Goal: Transaction & Acquisition: Purchase product/service

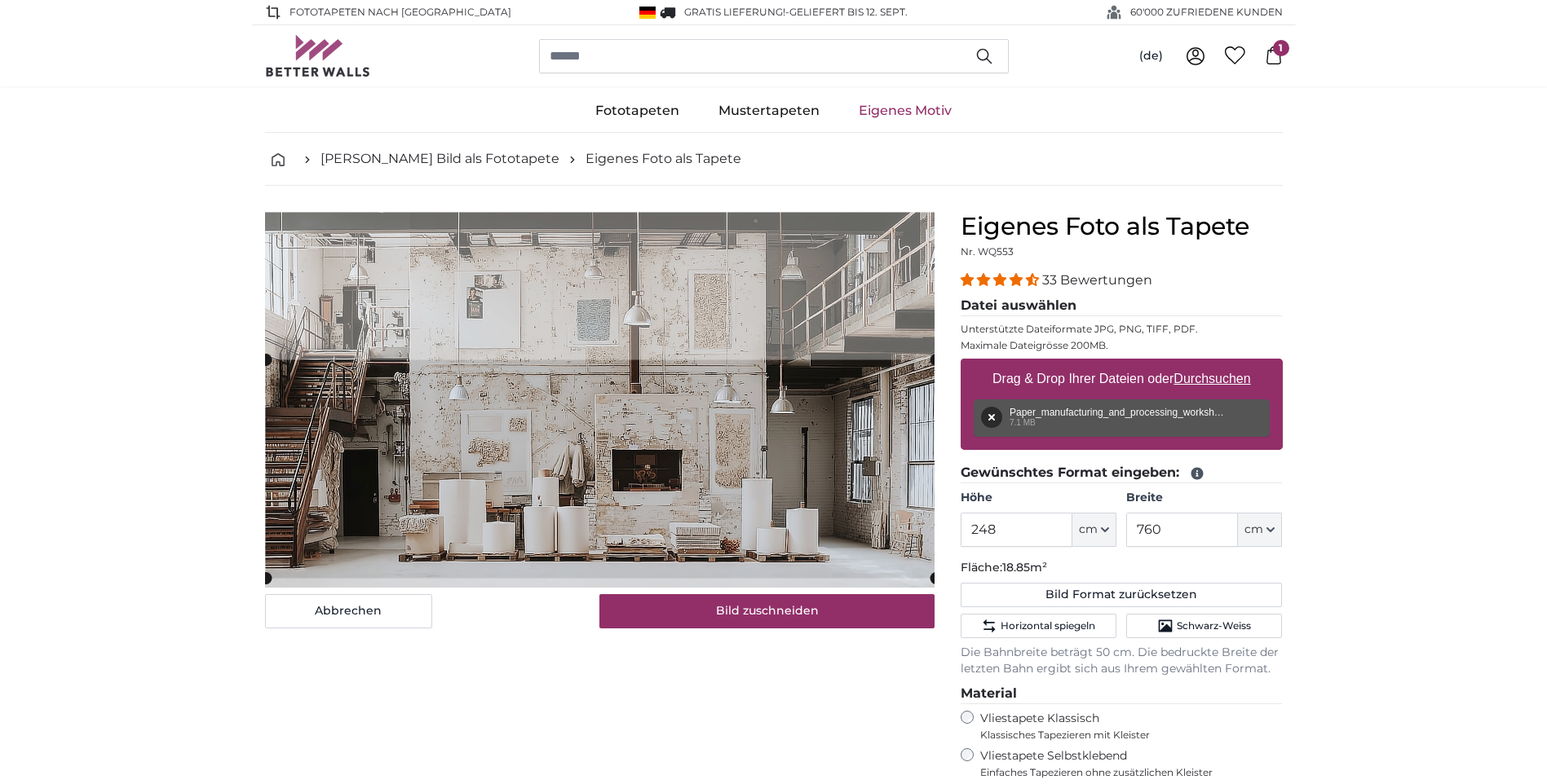
click at [819, 507] on cropper-handle at bounding box center [601, 470] width 670 height 219
click at [1052, 530] on input "248" at bounding box center [1017, 529] width 111 height 34
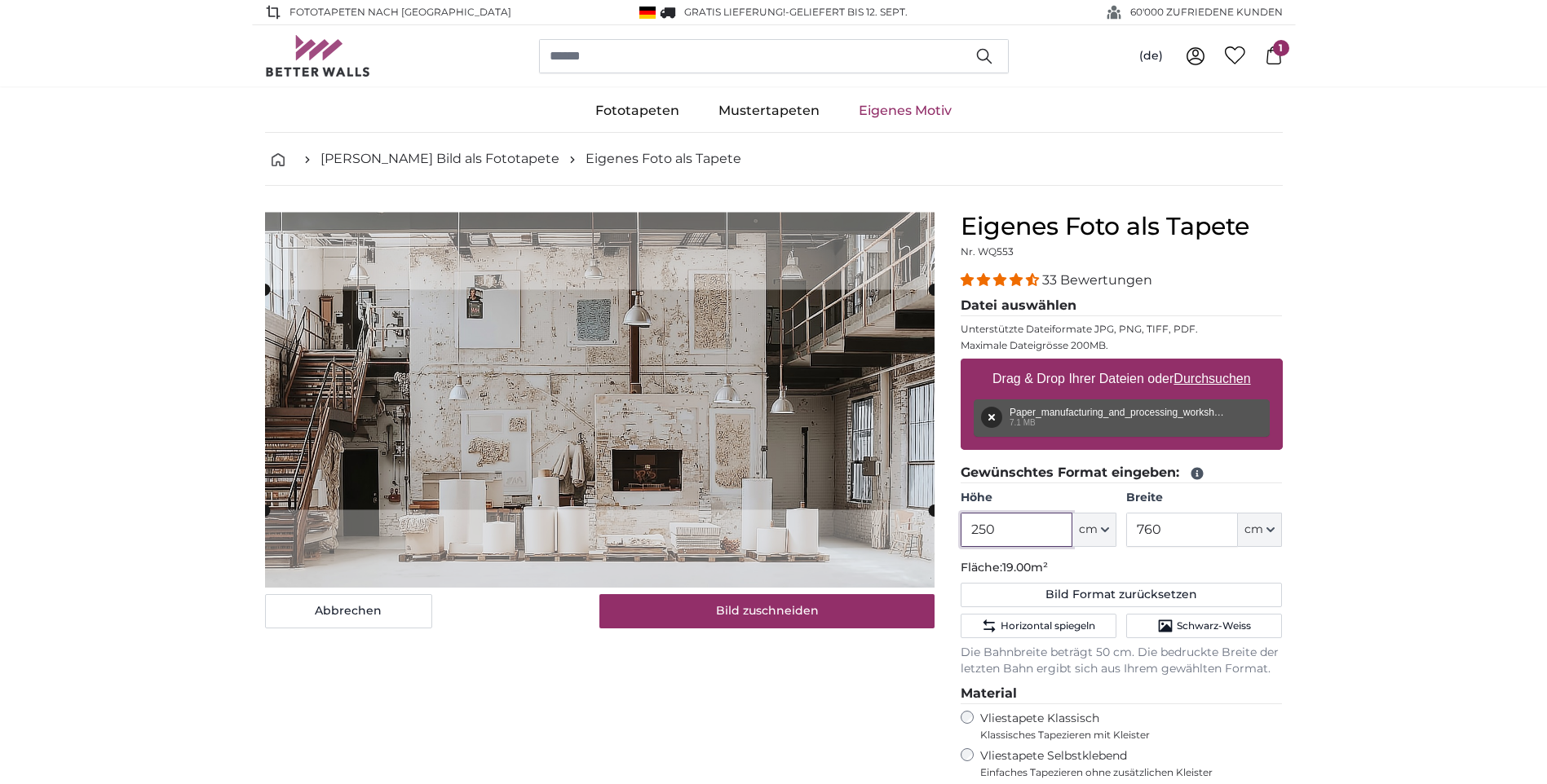
type input "250"
click at [776, 567] on img at bounding box center [600, 399] width 670 height 375
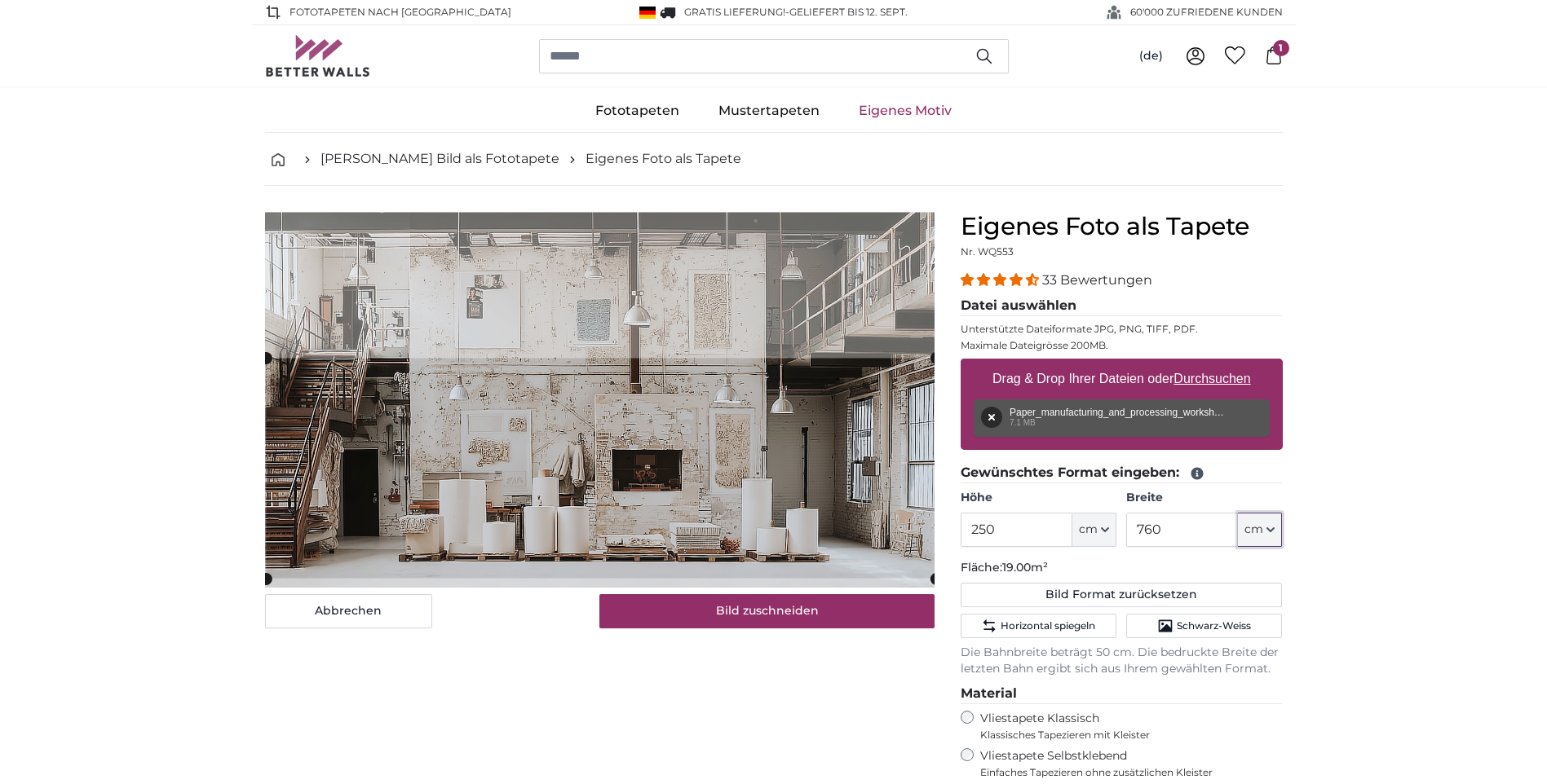
click at [804, 557] on cropper-handle at bounding box center [601, 468] width 670 height 220
click at [1000, 532] on input "250" at bounding box center [1017, 529] width 111 height 34
click at [666, 539] on cropper-handle at bounding box center [600, 468] width 670 height 219
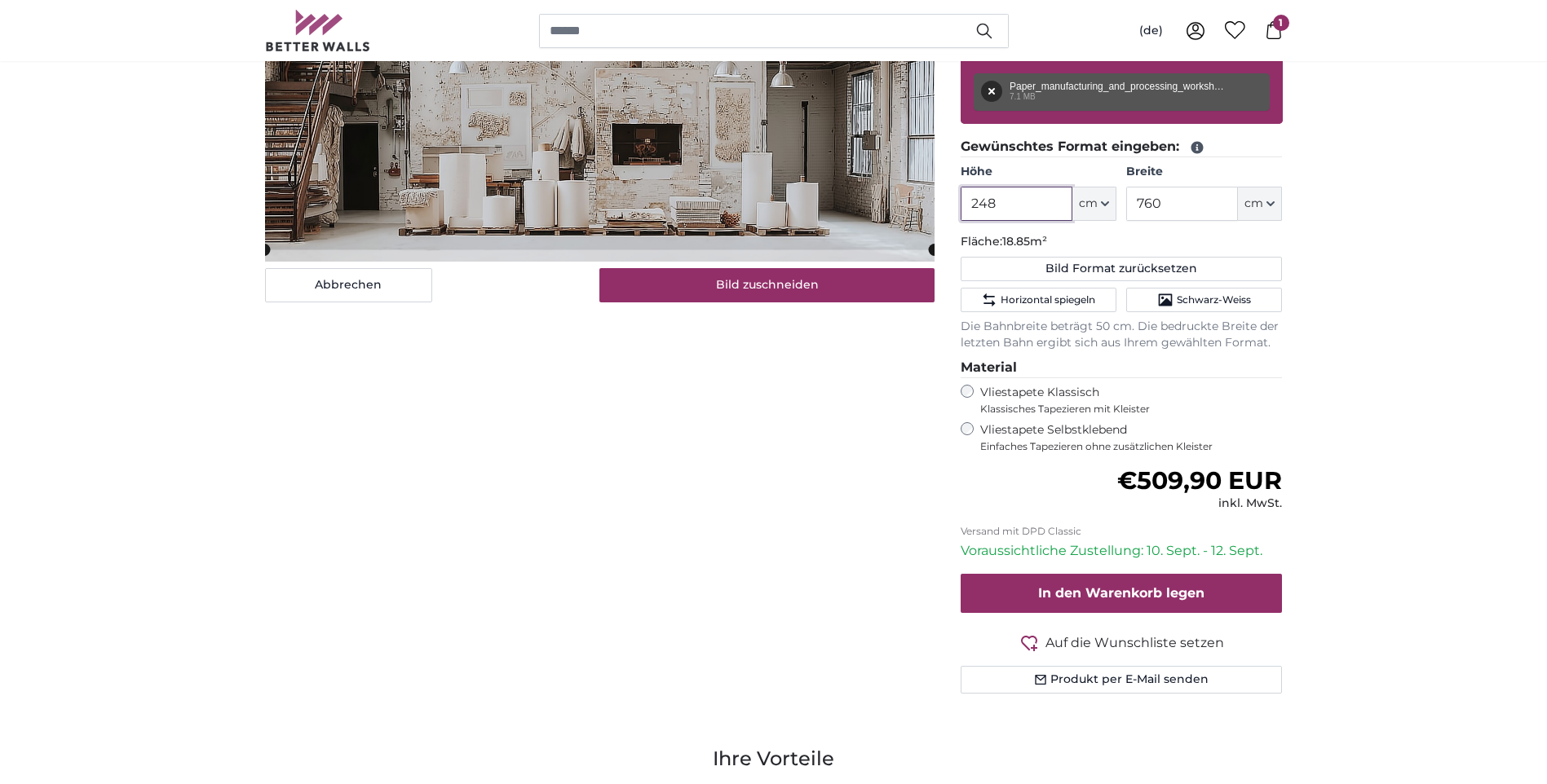
scroll to position [245, 0]
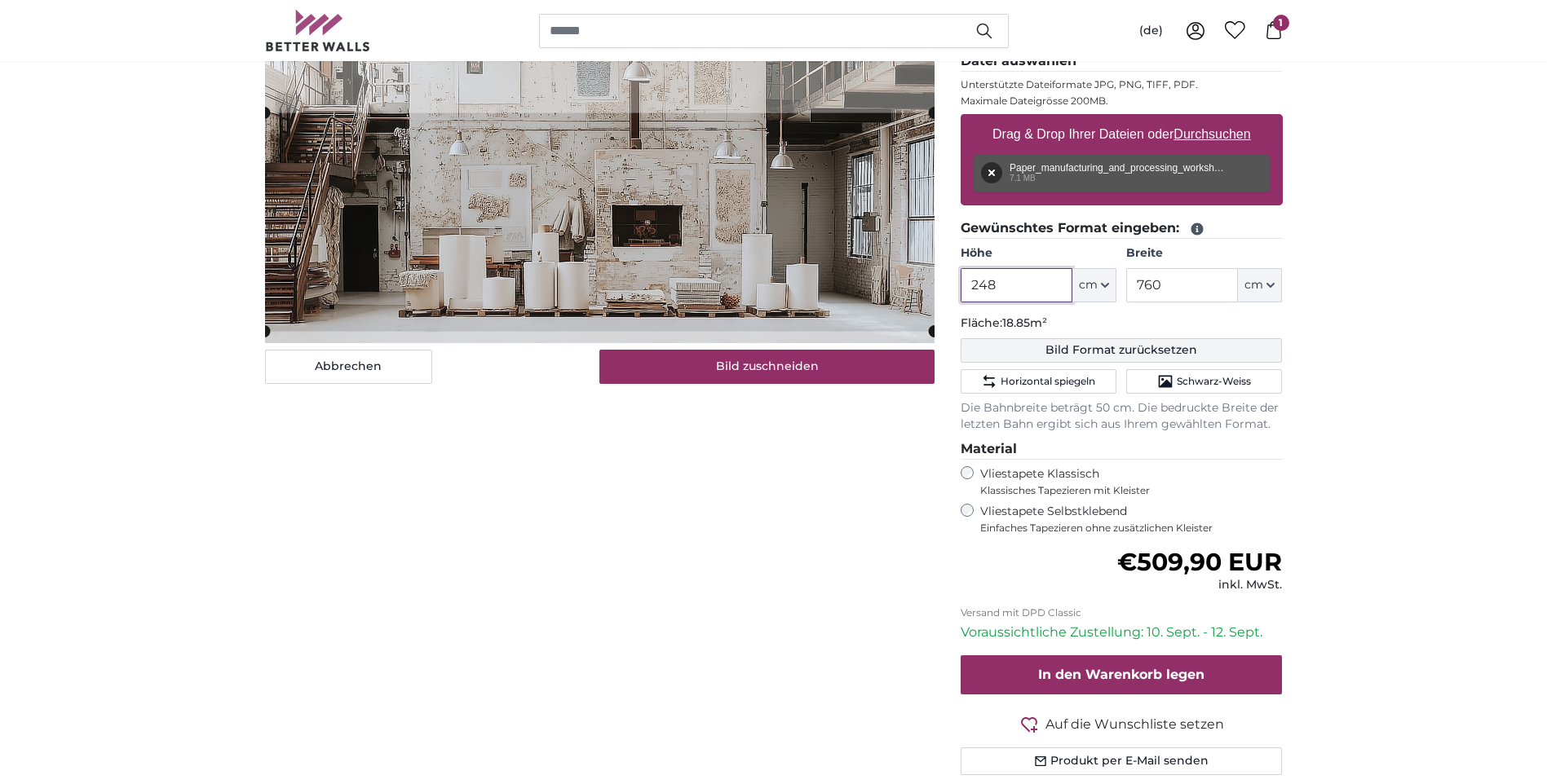
type input "248"
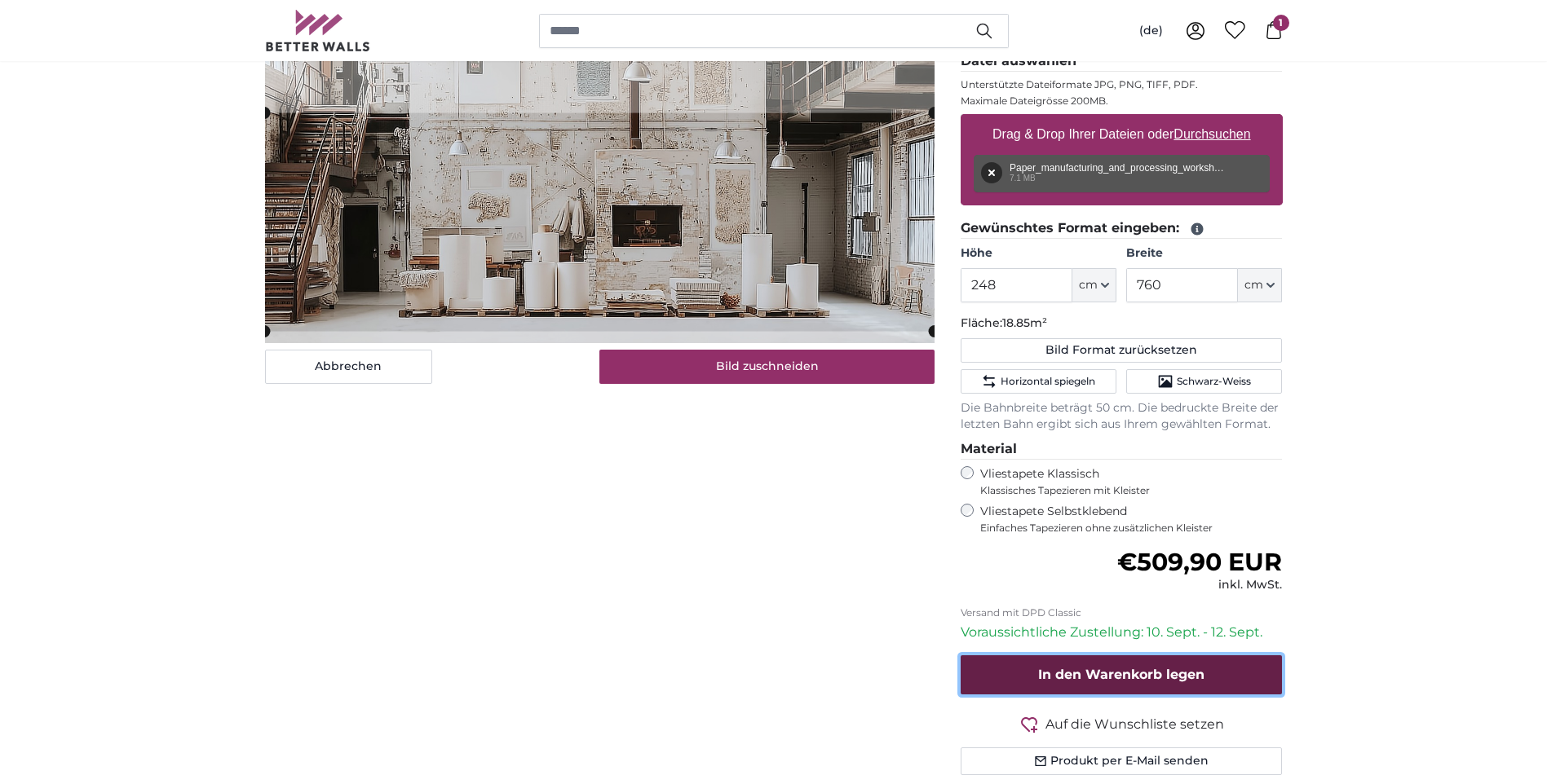
click at [1114, 679] on span "In den Warenkorb legen" at bounding box center [1121, 675] width 166 height 16
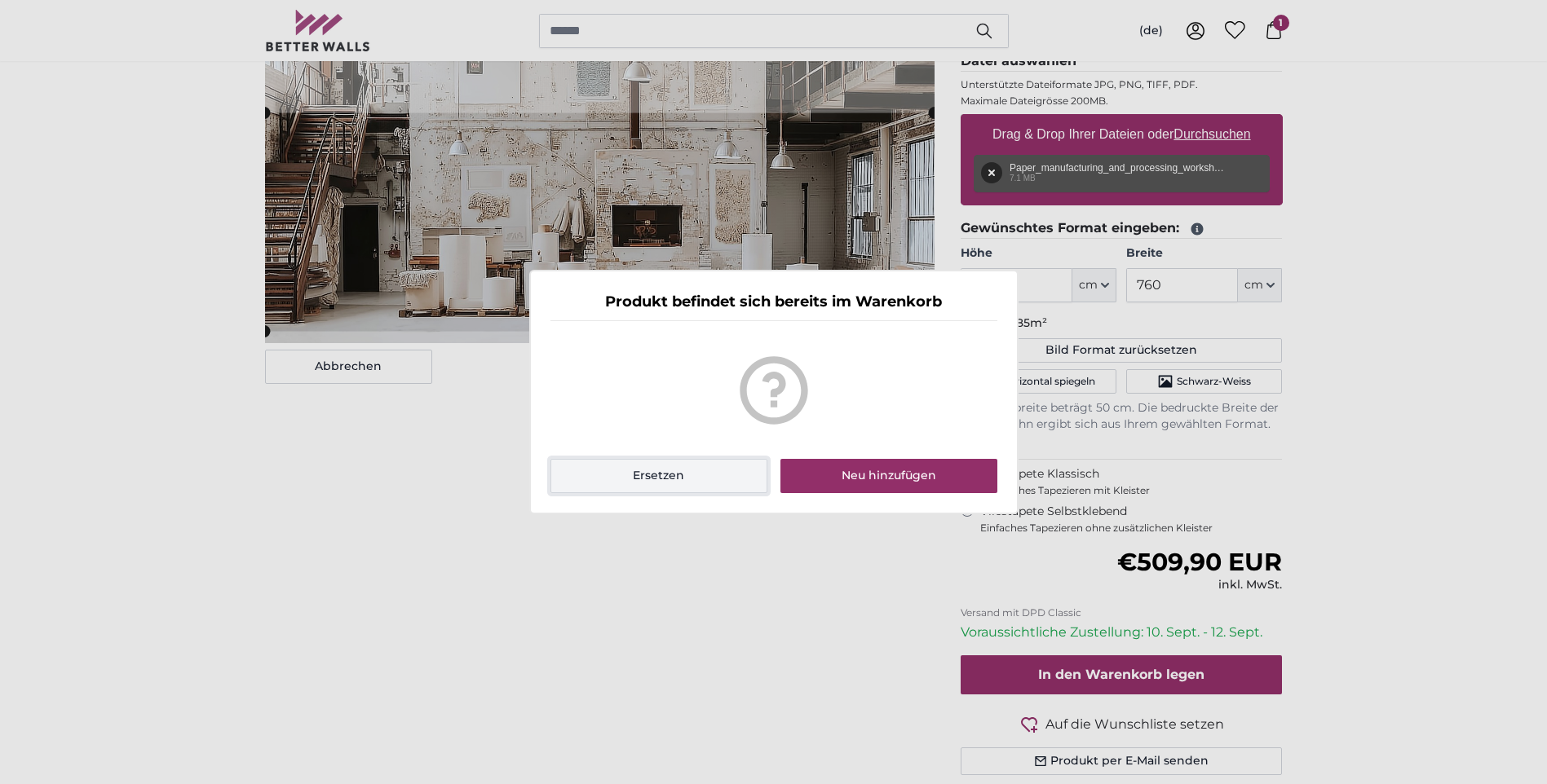
click at [664, 483] on button "Ersetzen" at bounding box center [659, 475] width 218 height 34
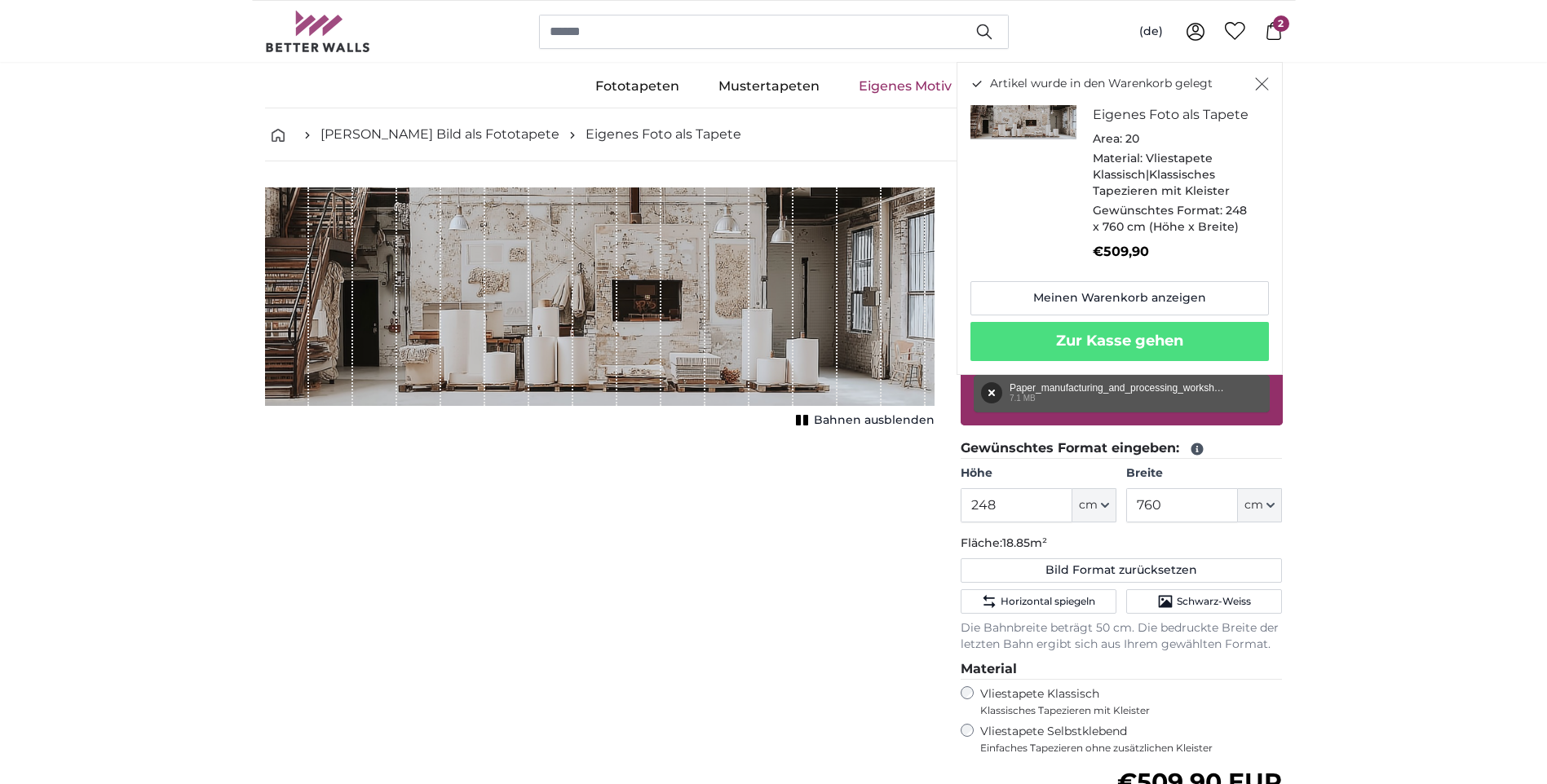
scroll to position [0, 0]
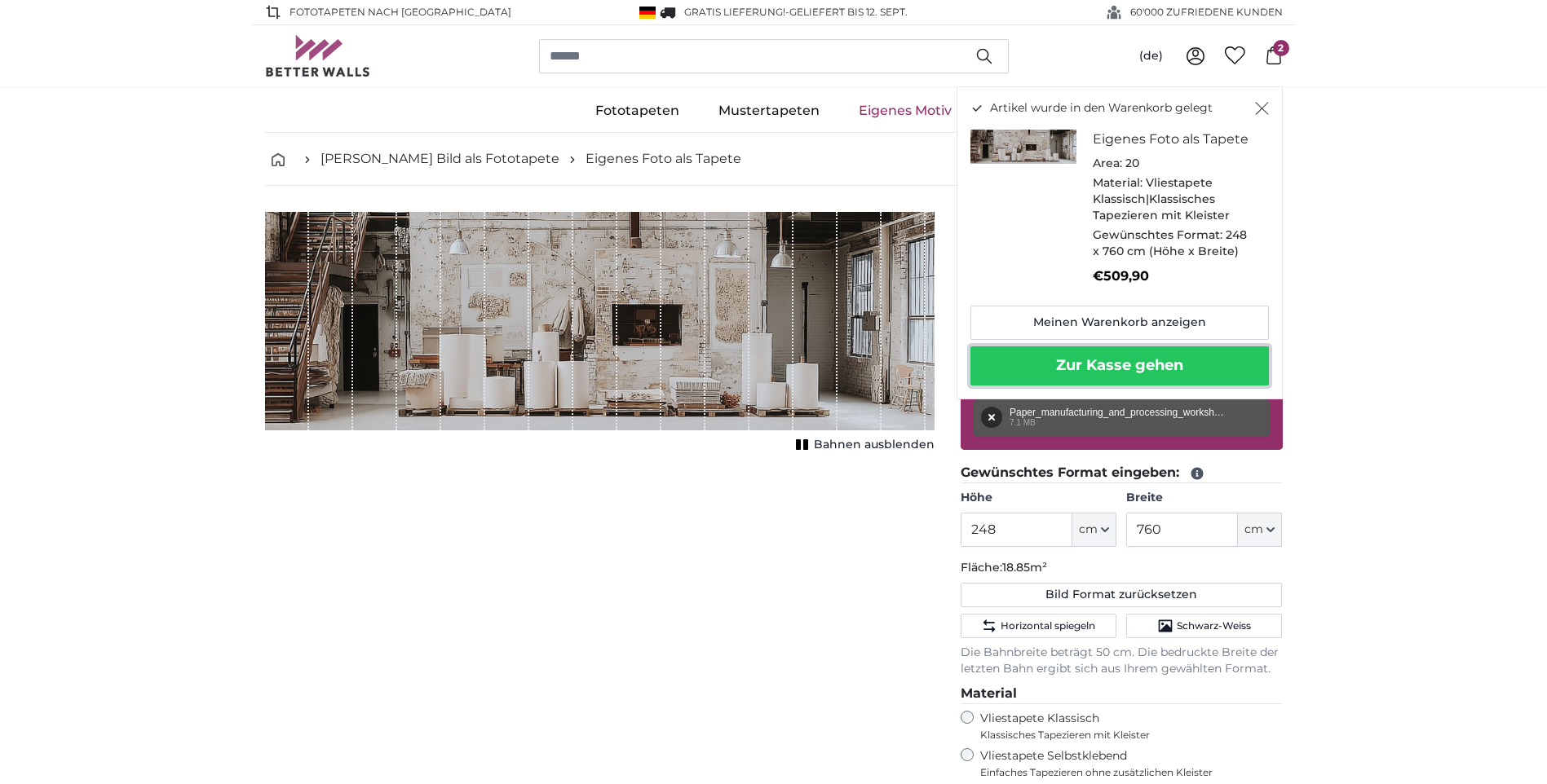
click at [1169, 366] on button "Zur Kasse gehen" at bounding box center [1120, 366] width 299 height 39
